Goal: Information Seeking & Learning: Check status

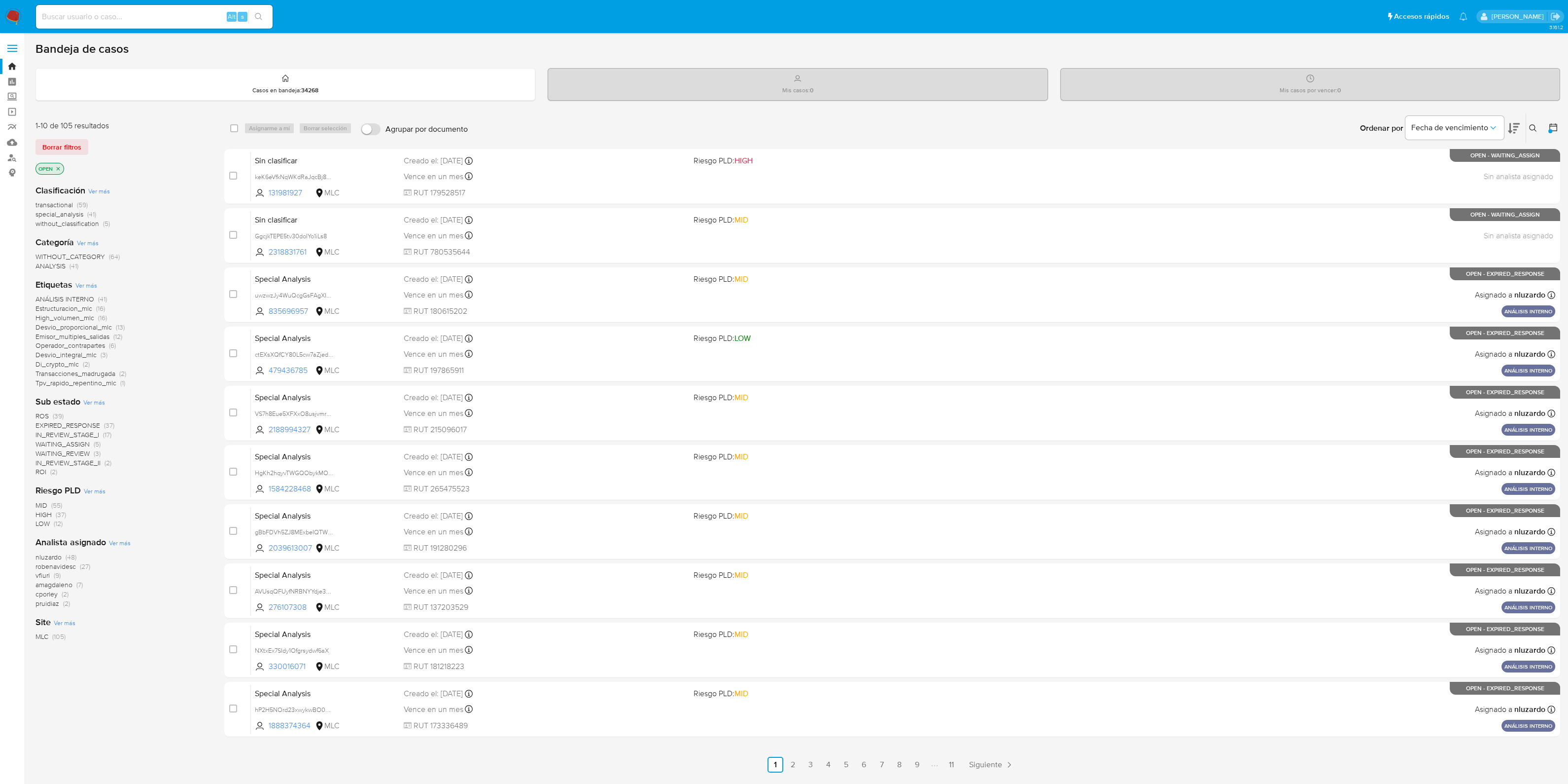
click at [1556, 127] on icon at bounding box center [1554, 127] width 10 height 10
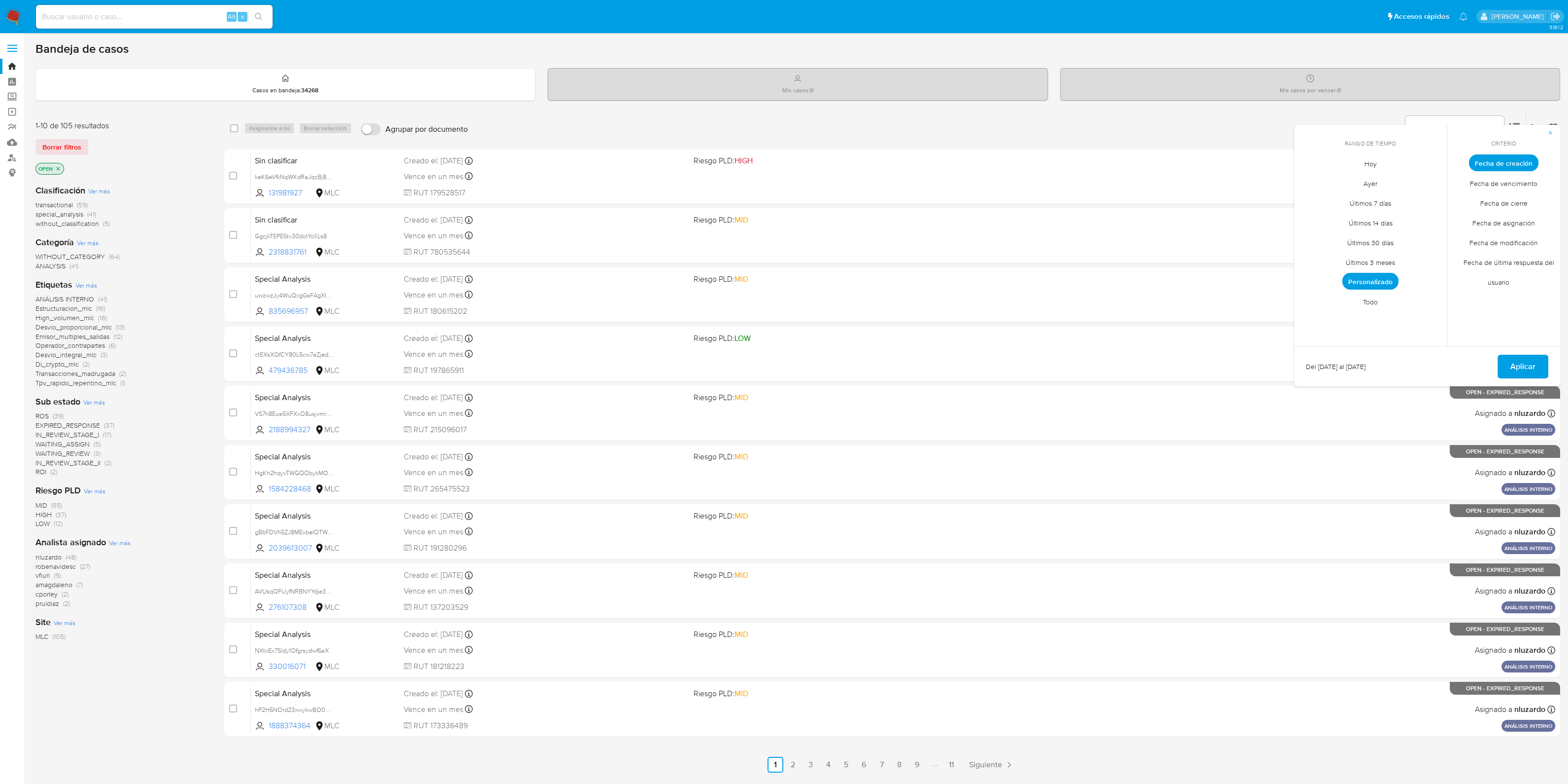
click at [1373, 302] on span "Todo" at bounding box center [1371, 301] width 35 height 20
click at [1380, 280] on span "Personalizado" at bounding box center [1371, 281] width 63 height 20
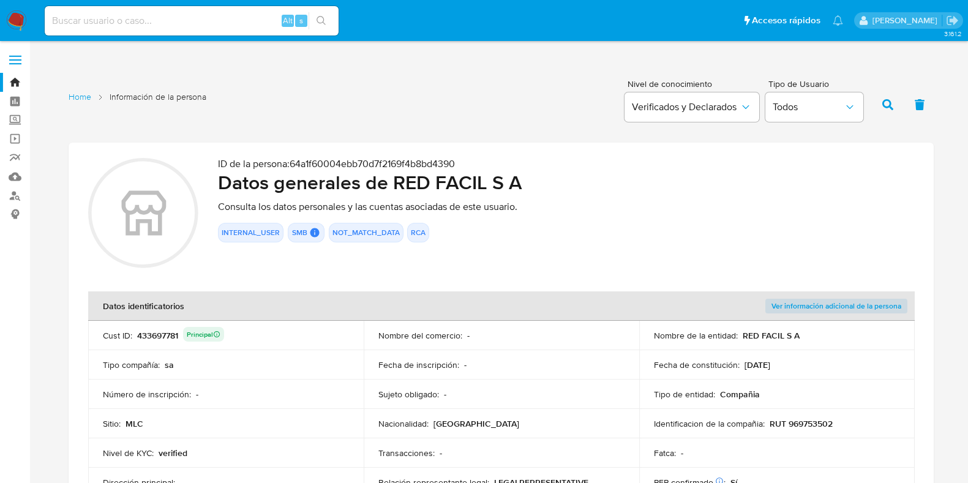
scroll to position [230, 0]
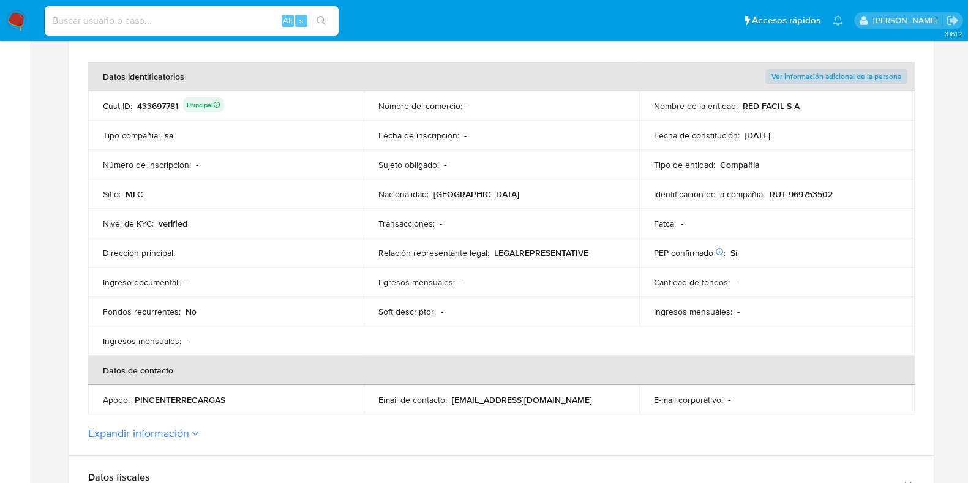
click at [178, 21] on input at bounding box center [192, 21] width 294 height 16
paste input "530576093"
type input "530576093"
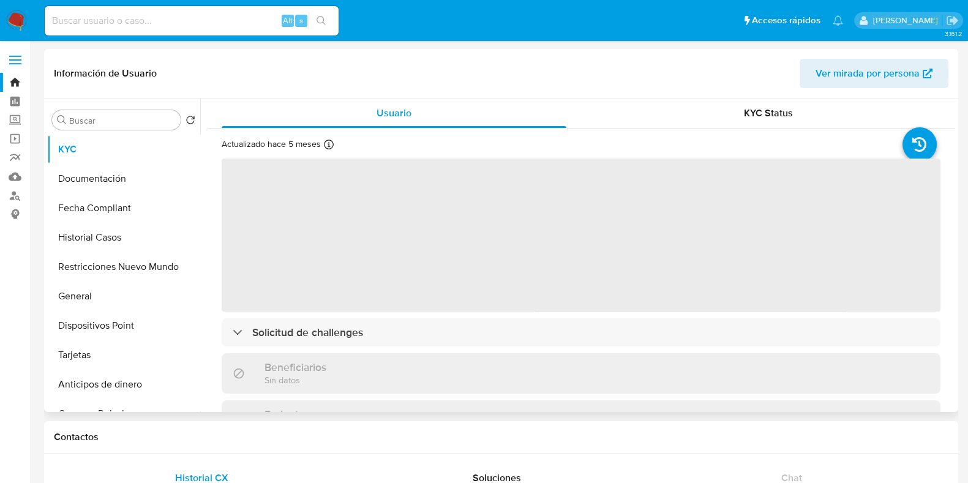
select select "10"
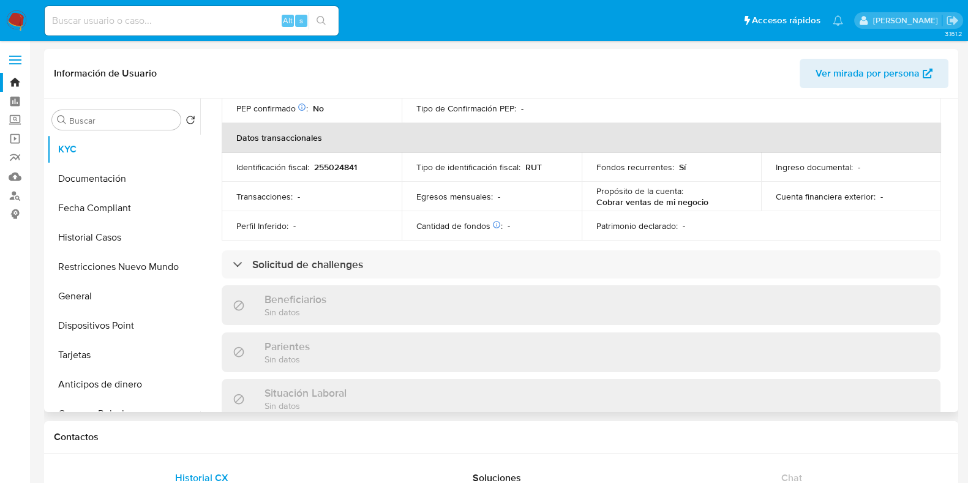
scroll to position [459, 0]
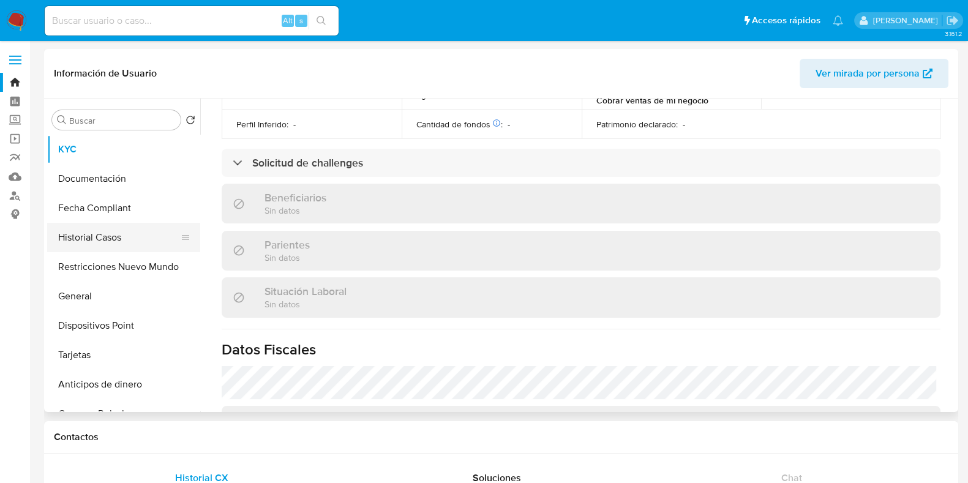
click at [107, 242] on button "Historial Casos" at bounding box center [118, 237] width 143 height 29
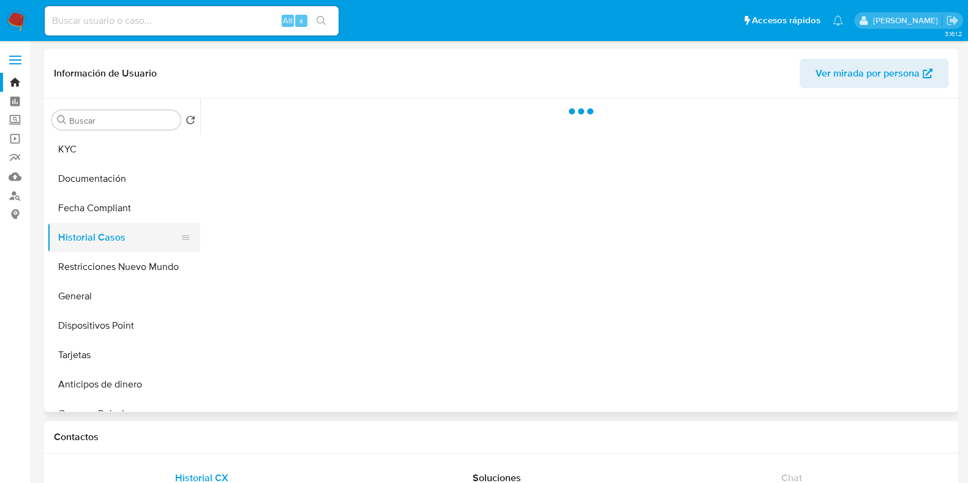
scroll to position [0, 0]
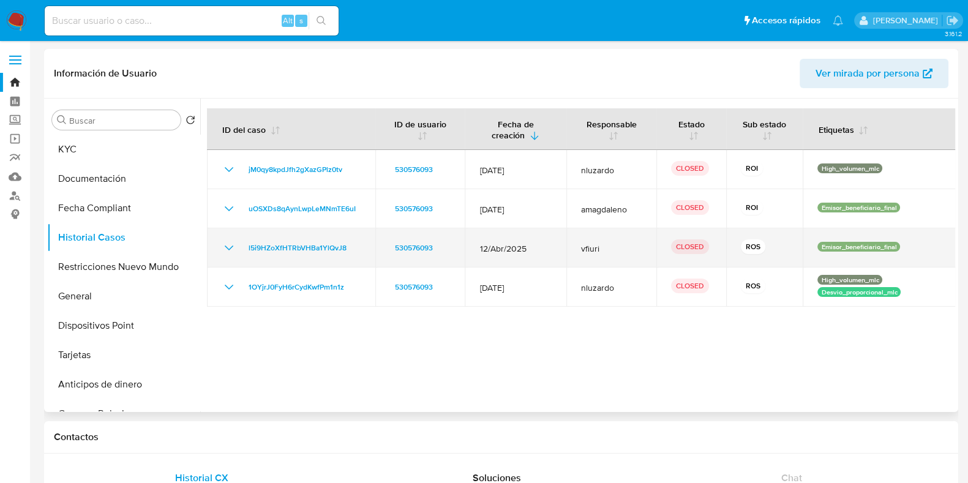
click at [748, 248] on p "ROS" at bounding box center [753, 246] width 24 height 15
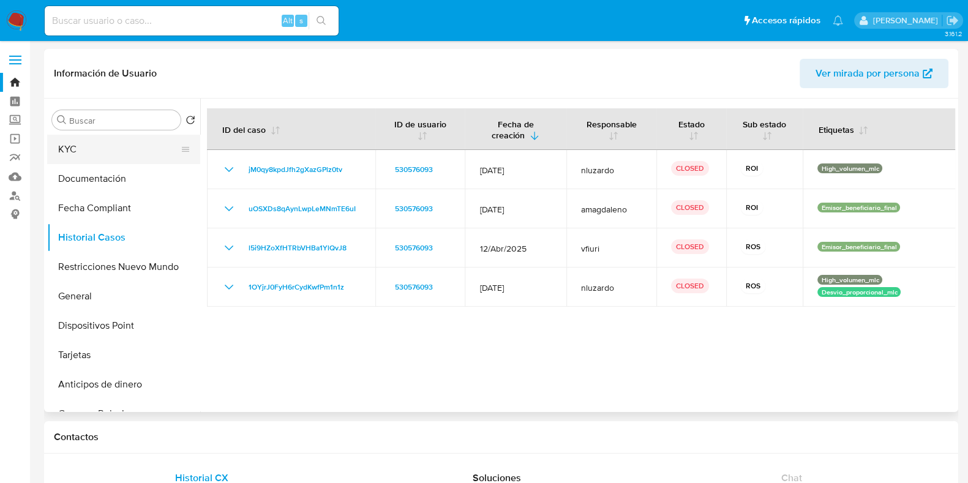
click at [73, 156] on button "KYC" at bounding box center [118, 149] width 143 height 29
